Goal: Find specific page/section: Find specific page/section

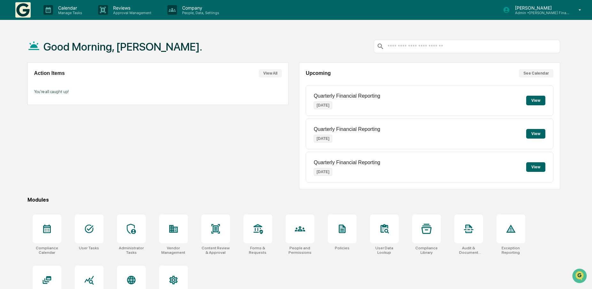
click at [580, 10] on icon at bounding box center [580, 9] width 3 height 1
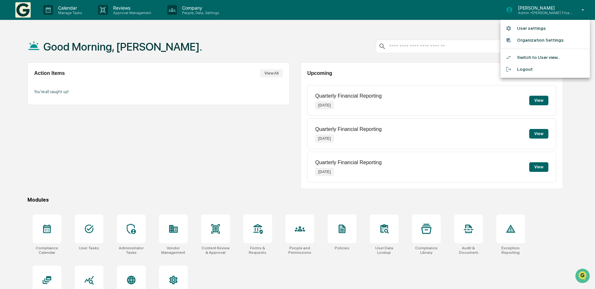
click at [206, 161] on div at bounding box center [297, 144] width 595 height 289
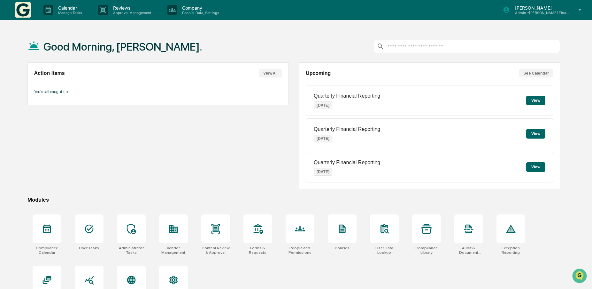
drag, startPoint x: 14, startPoint y: 285, endPoint x: 21, endPoint y: 263, distance: 23.1
click at [14, 285] on div "Good Morning, [PERSON_NAME]. Action Items View All You're all caught up! Upcomi…" at bounding box center [296, 174] width 592 height 289
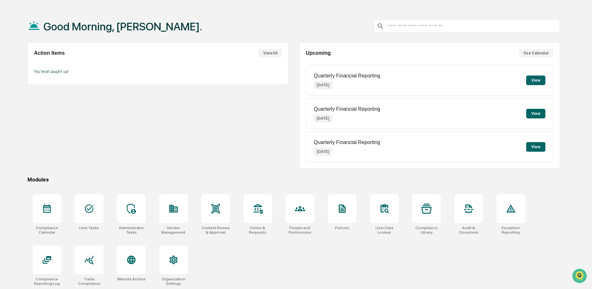
scroll to position [30, 0]
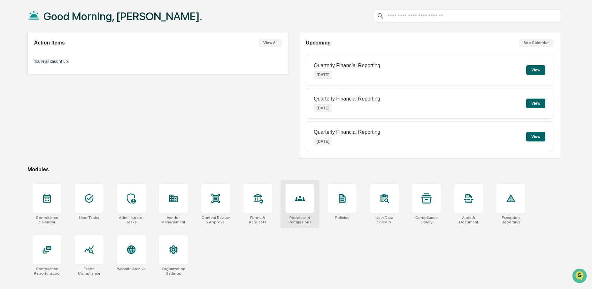
click at [302, 198] on icon at bounding box center [300, 198] width 10 height 10
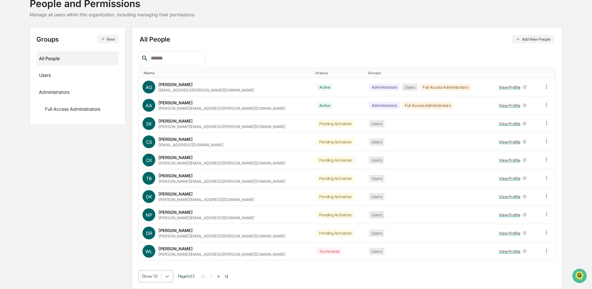
scroll to position [95, 0]
click at [165, 278] on body "Calendar Manage Tasks Reviews Approval Management Company People, Data, Setting…" at bounding box center [296, 122] width 592 height 334
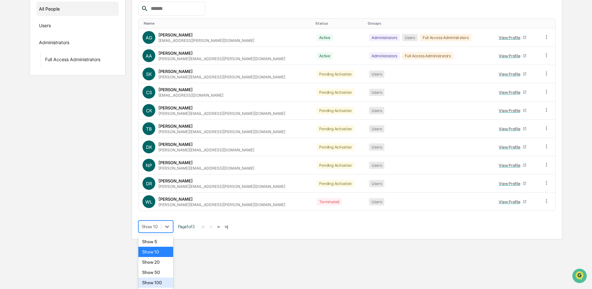
click at [165, 282] on div "Show 100" at bounding box center [155, 282] width 35 height 10
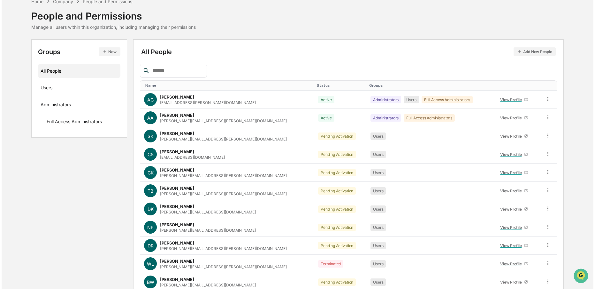
scroll to position [0, 0]
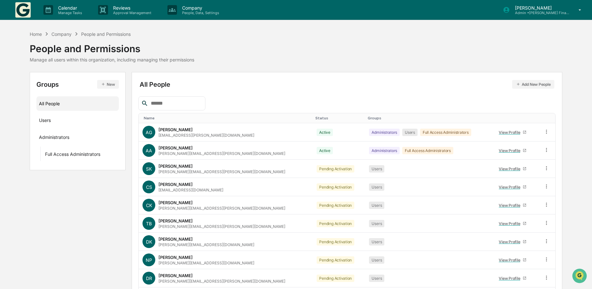
click at [167, 101] on input "text" at bounding box center [175, 103] width 54 height 8
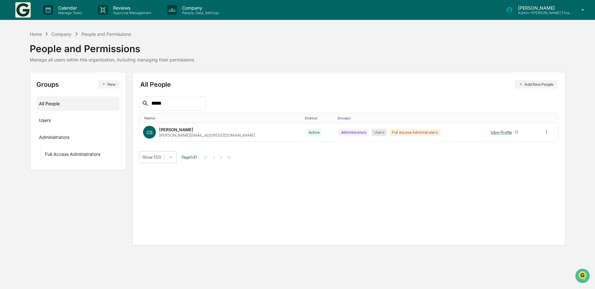
type input "*****"
